Goal: Navigation & Orientation: Find specific page/section

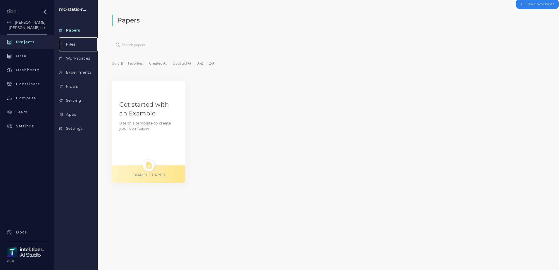
click at [72, 44] on div "Files" at bounding box center [70, 44] width 9 height 5
click at [74, 58] on div "Workspaces" at bounding box center [78, 58] width 24 height 5
click at [72, 126] on div "Settings" at bounding box center [74, 128] width 17 height 5
